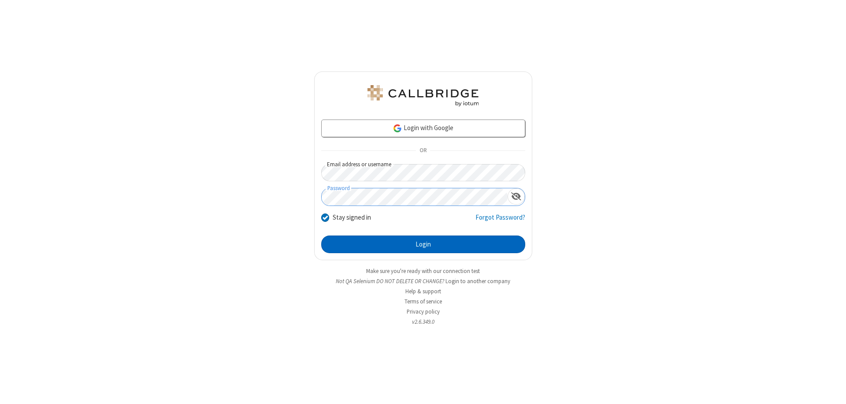
click at [423, 244] on button "Login" at bounding box center [423, 244] width 204 height 18
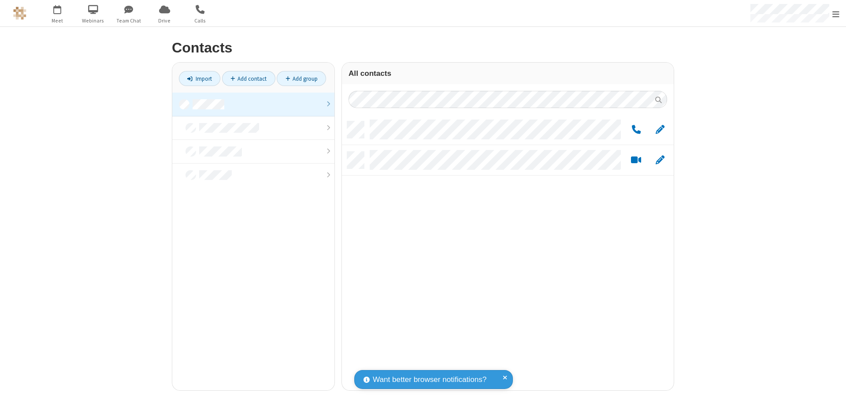
click at [253, 104] on link at bounding box center [253, 105] width 162 height 24
click at [301, 78] on link "Add group" at bounding box center [301, 78] width 49 height 15
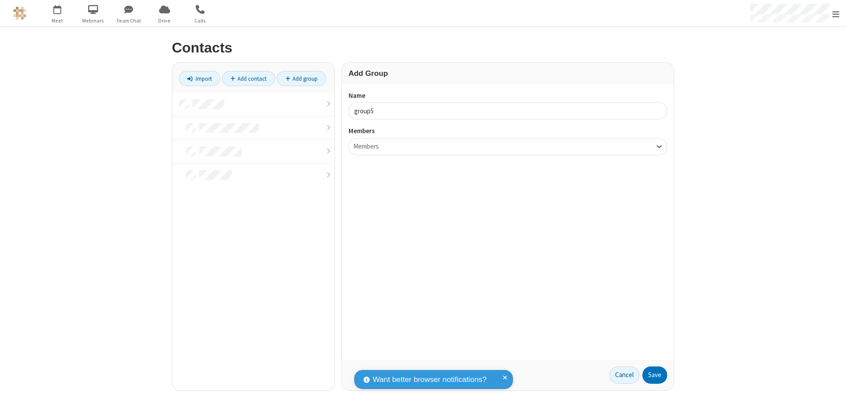
type input "group5"
type input "name22"
click at [655, 375] on button "Save" at bounding box center [655, 375] width 25 height 18
